Goal: Transaction & Acquisition: Subscribe to service/newsletter

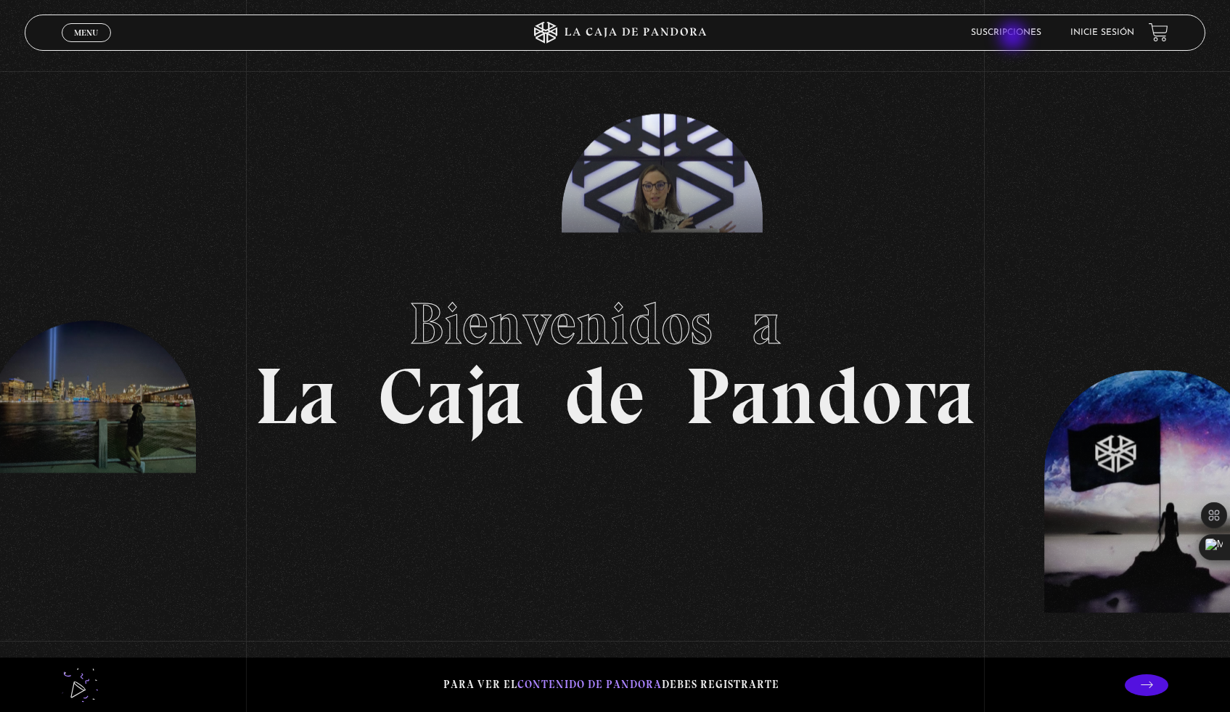
click at [1014, 38] on li "Suscripciones" at bounding box center [1006, 32] width 70 height 23
click at [1026, 36] on link "Suscripciones" at bounding box center [1006, 32] width 70 height 9
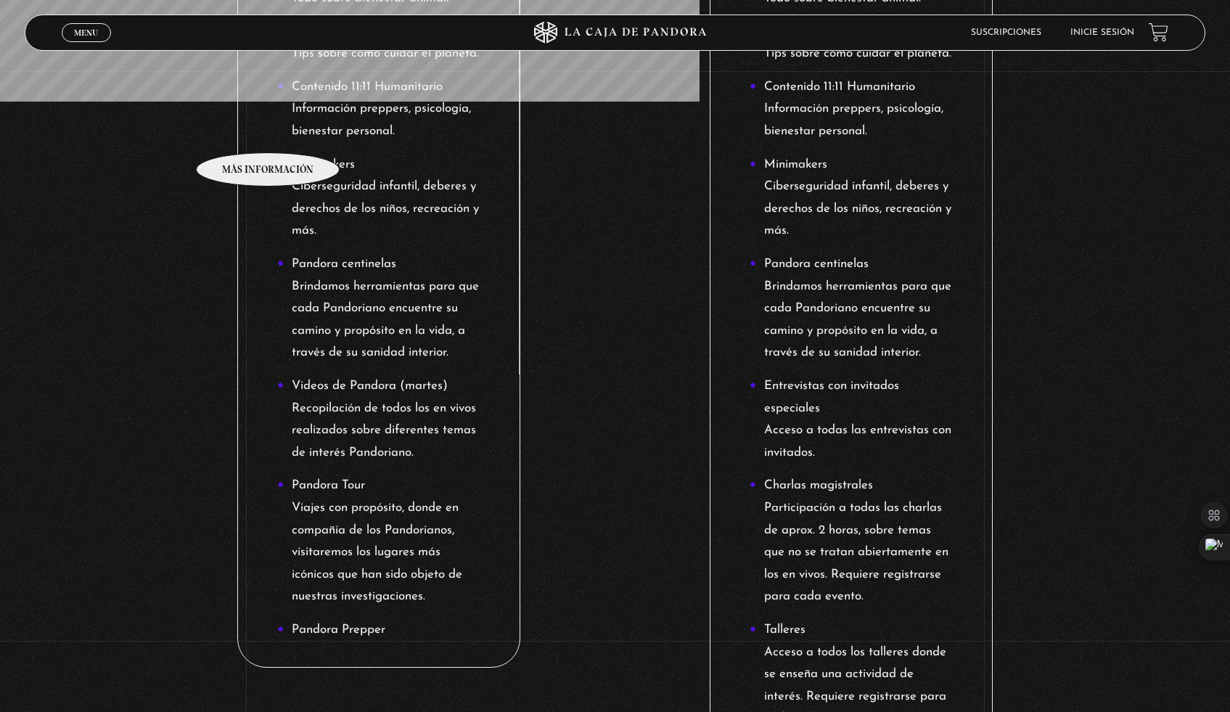
scroll to position [639, 0]
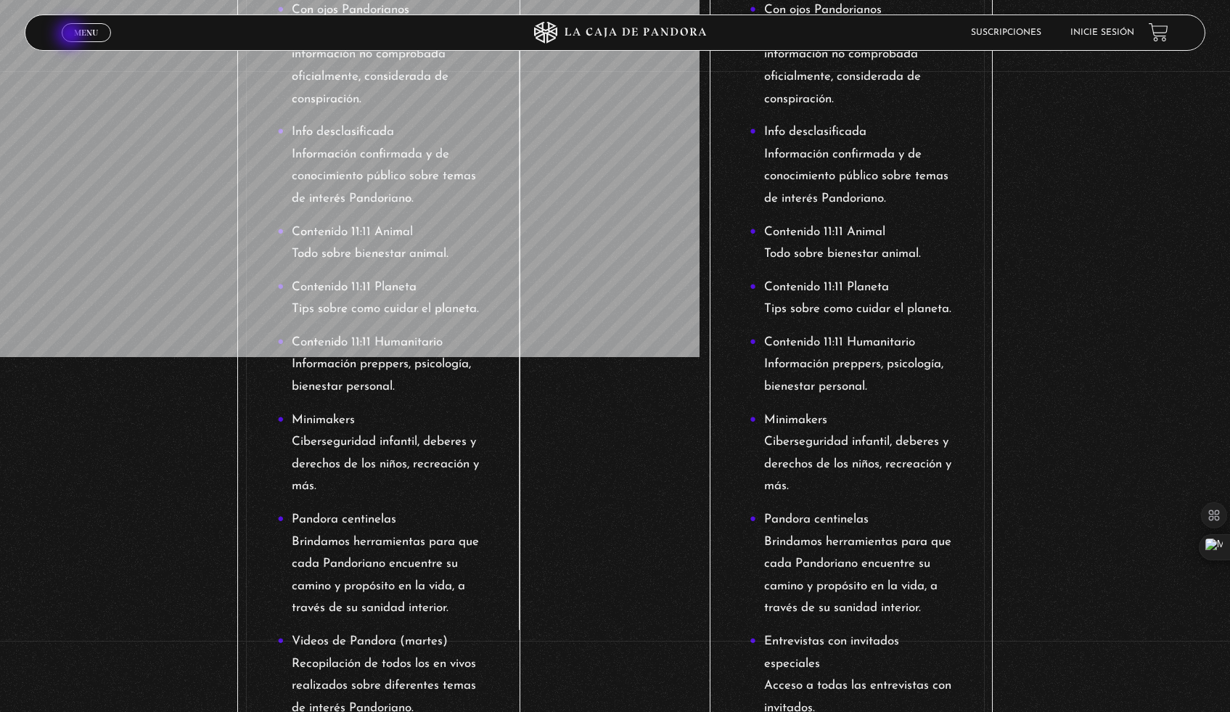
click at [72, 36] on link "Menu Cerrar" at bounding box center [86, 32] width 49 height 19
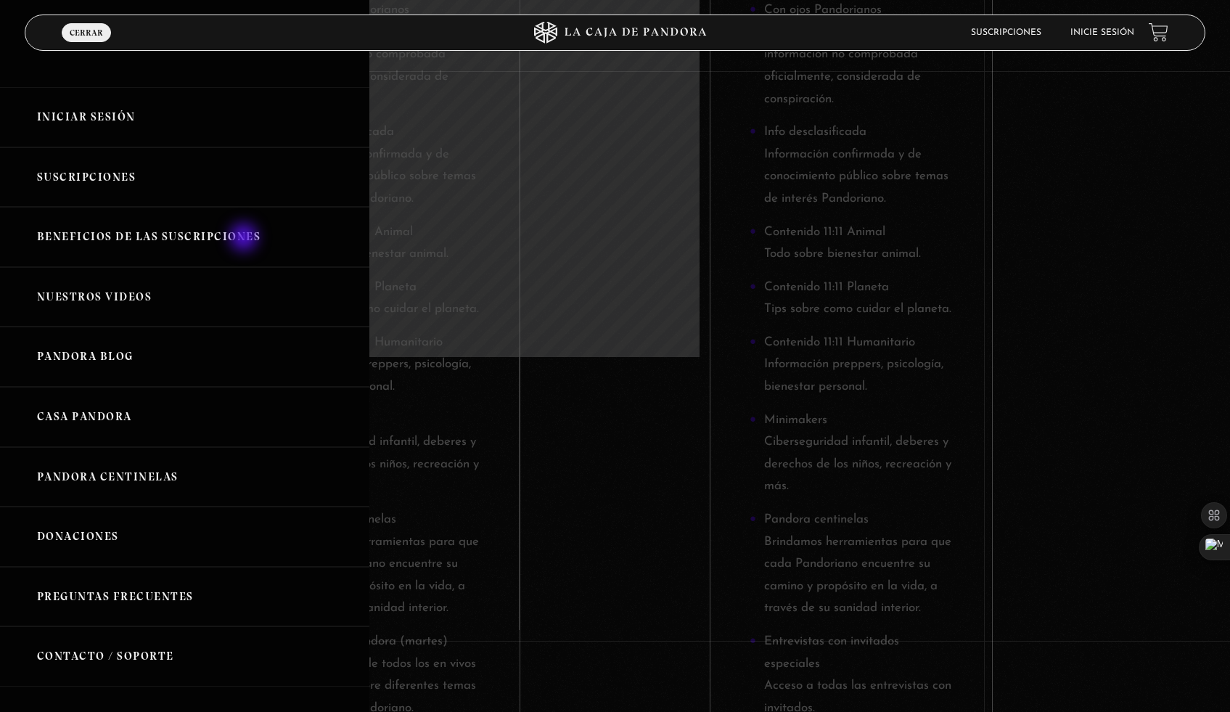
click at [245, 239] on link "Beneficios de las suscripciones" at bounding box center [184, 237] width 369 height 60
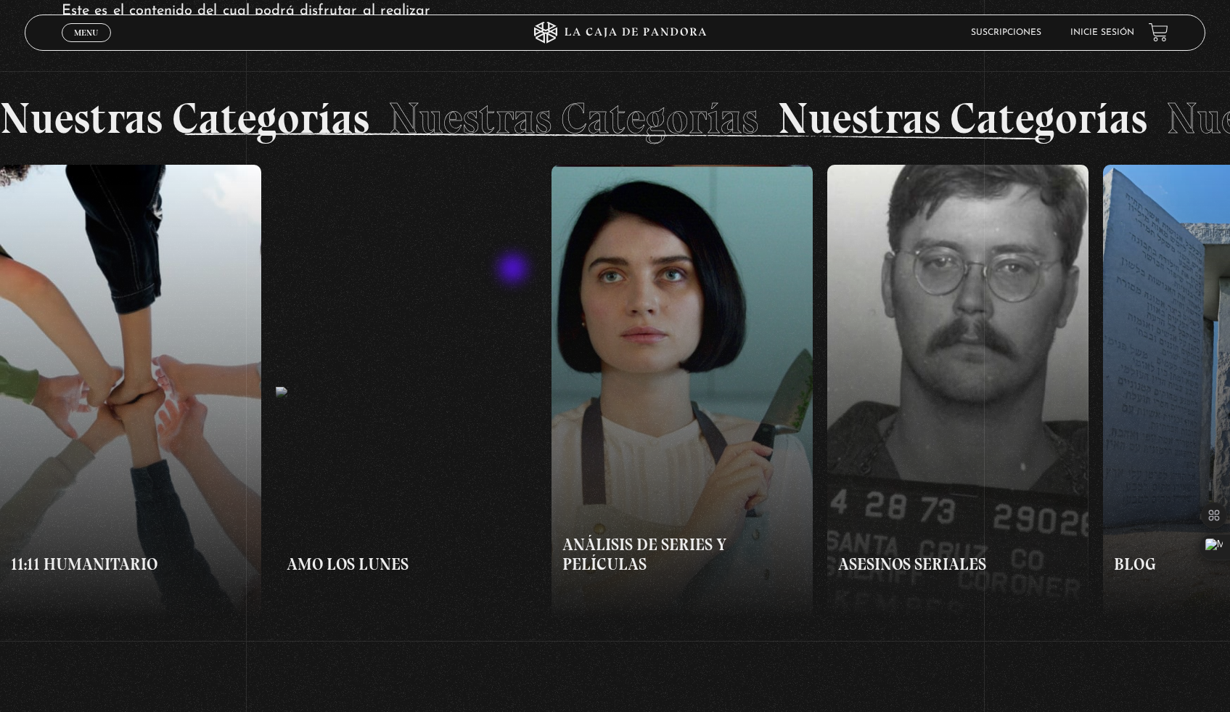
scroll to position [1170, 0]
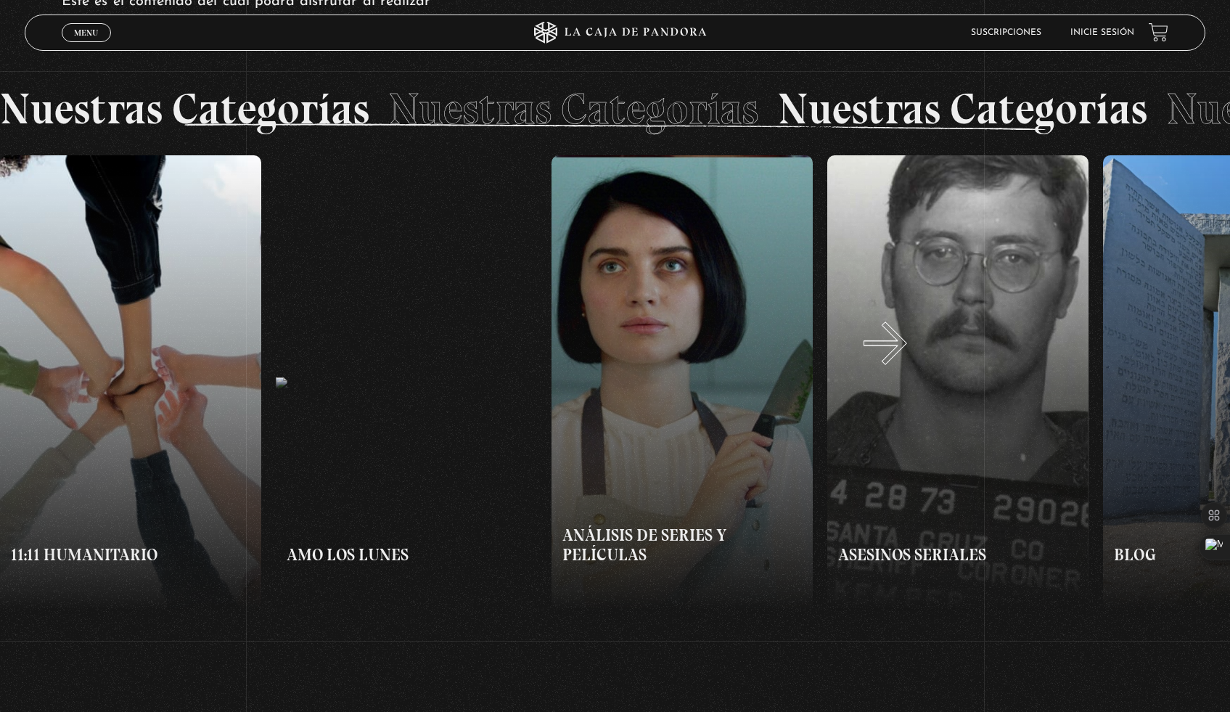
drag, startPoint x: 944, startPoint y: 351, endPoint x: 1129, endPoint y: 357, distance: 185.2
click at [1128, 357] on button "»" at bounding box center [924, 383] width 616 height 456
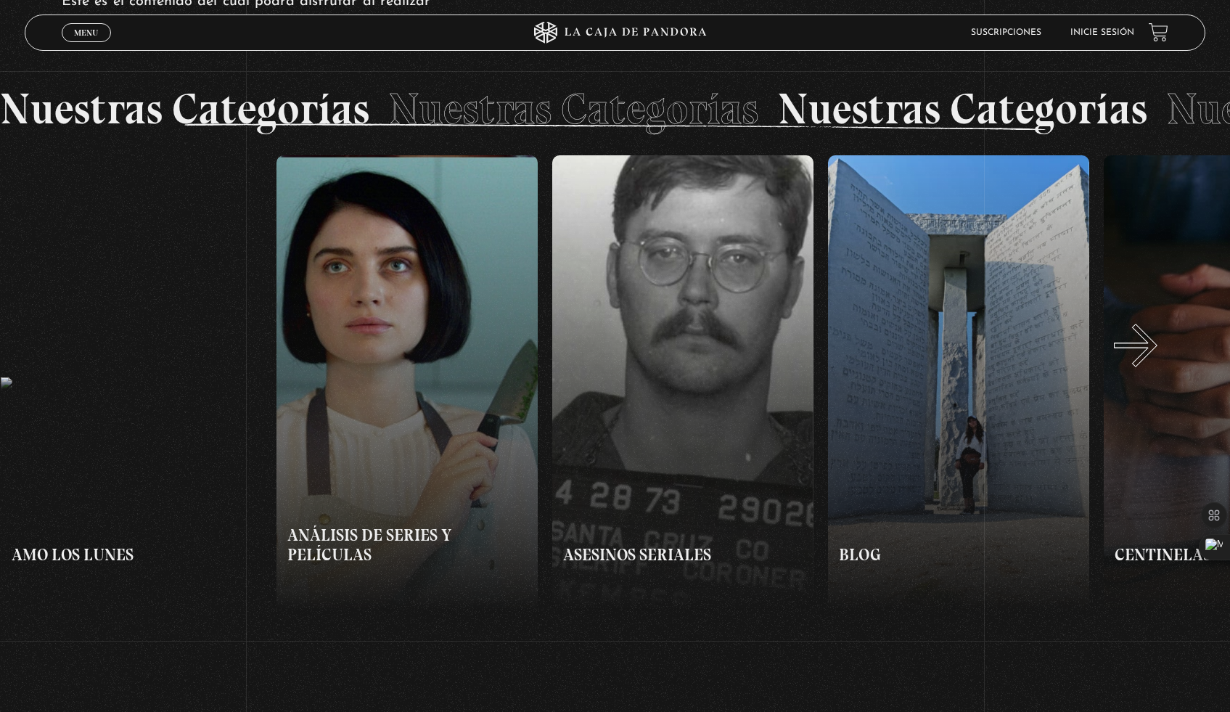
click at [1156, 359] on button "»" at bounding box center [924, 383] width 616 height 456
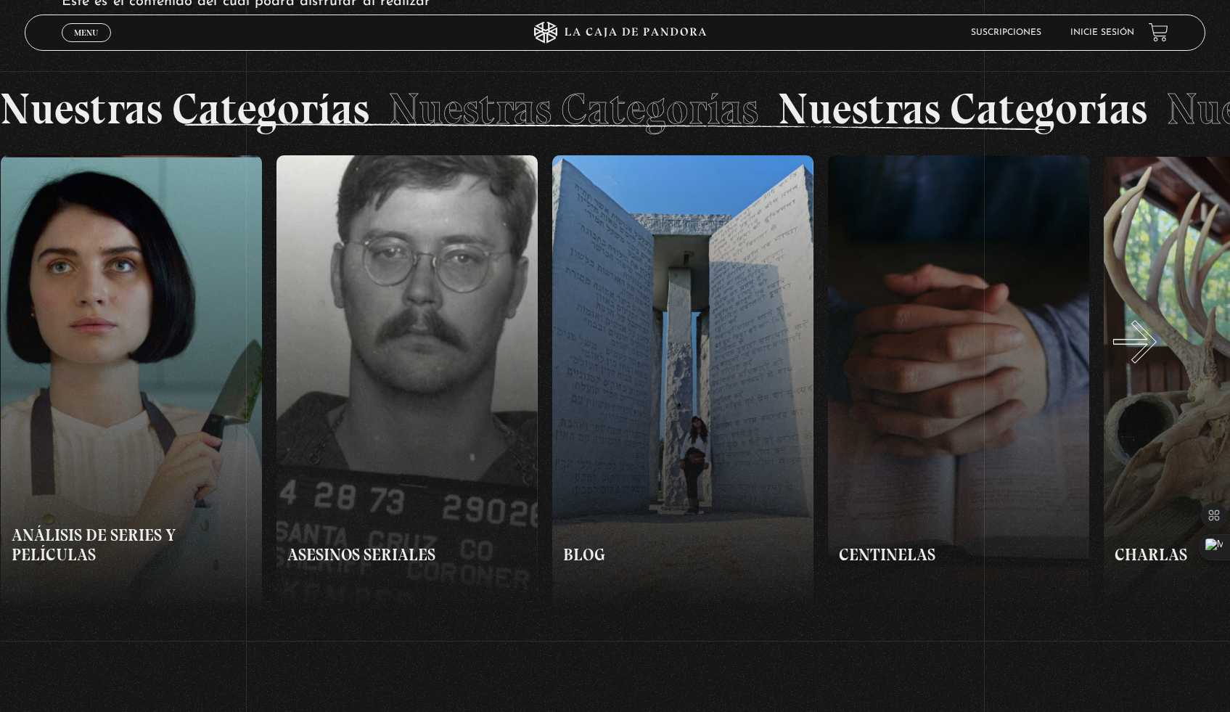
click at [1151, 355] on button "»" at bounding box center [924, 383] width 616 height 456
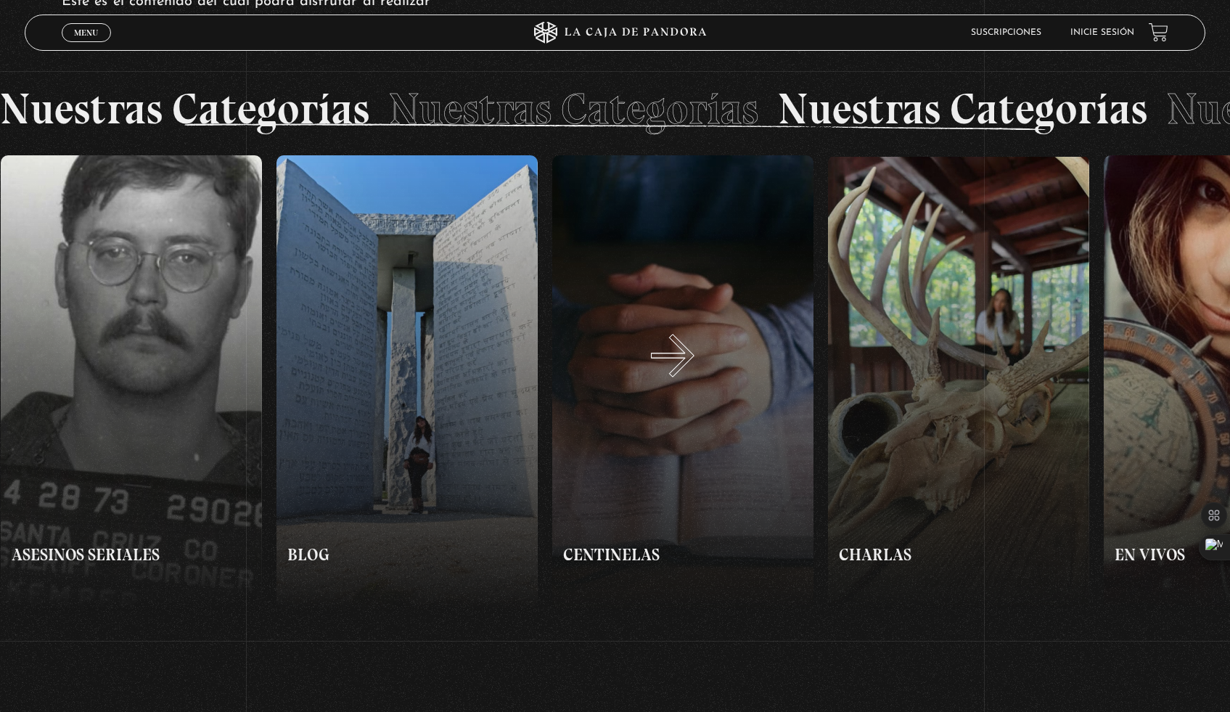
scroll to position [0, 827]
click at [954, 370] on button "»" at bounding box center [924, 383] width 616 height 456
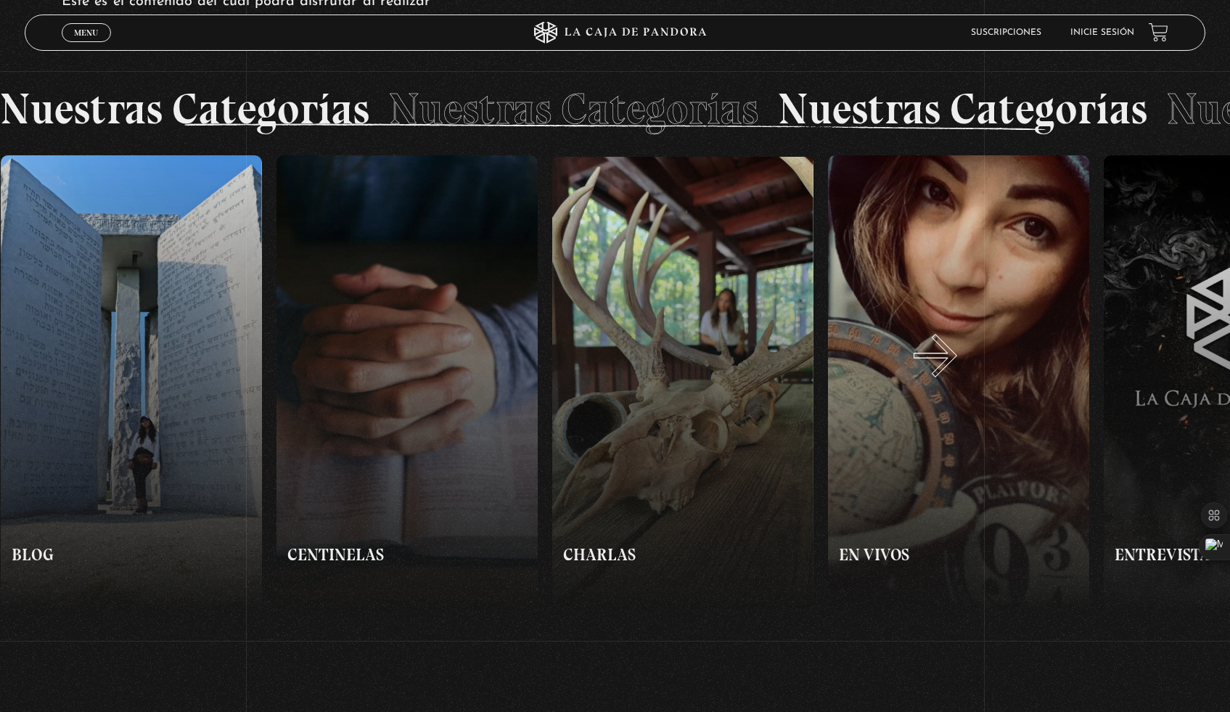
click at [954, 370] on button "»" at bounding box center [924, 383] width 616 height 456
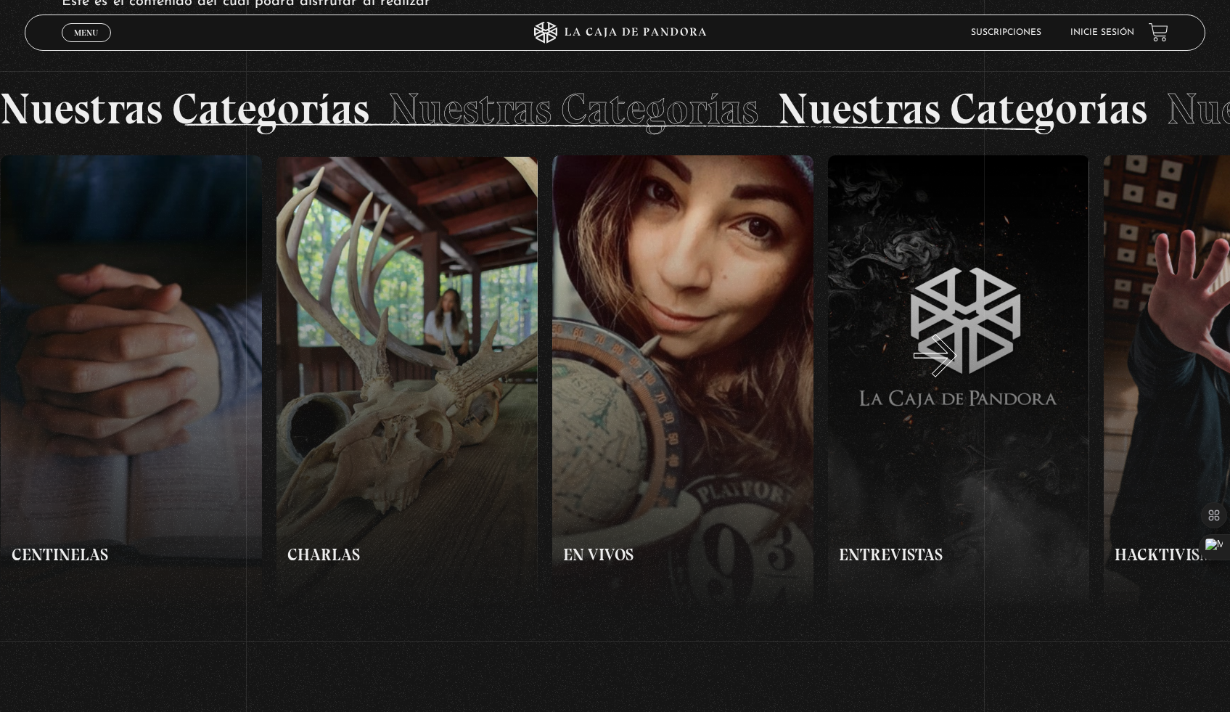
click at [954, 370] on button "»" at bounding box center [924, 383] width 616 height 456
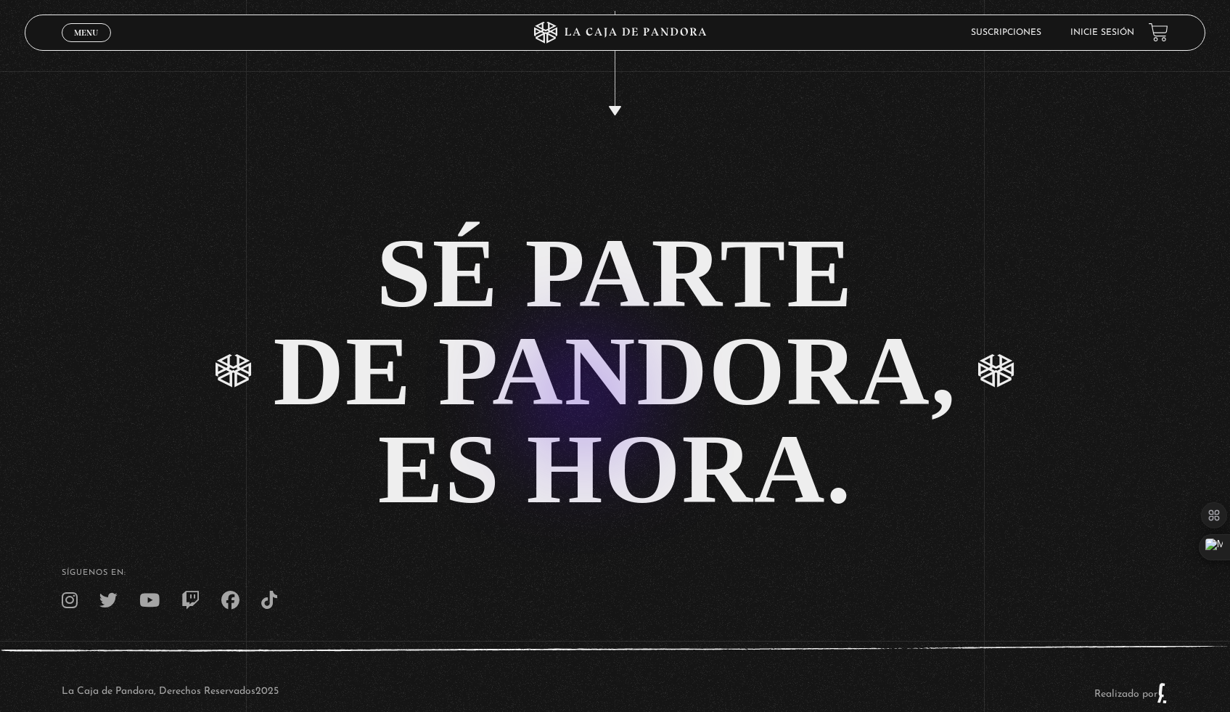
scroll to position [4826, 0]
